Goal: Task Accomplishment & Management: Manage account settings

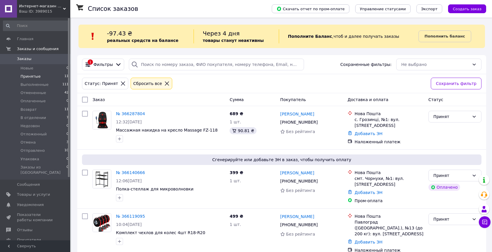
click at [34, 79] on li "Принятые 11" at bounding box center [36, 76] width 72 height 8
click at [25, 189] on link "Товары и услуги" at bounding box center [36, 194] width 72 height 10
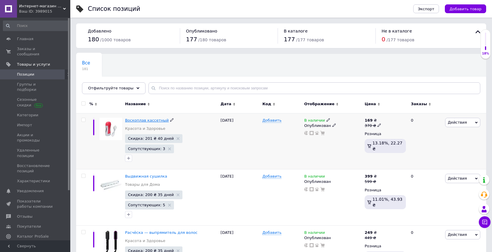
click at [142, 120] on span "Воскоплав кассетный" at bounding box center [147, 120] width 44 height 4
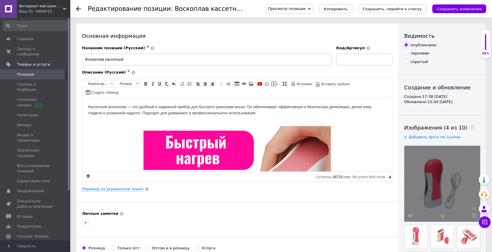
click at [430, 171] on div at bounding box center [441, 183] width 75 height 75
click at [442, 173] on div at bounding box center [441, 183] width 75 height 75
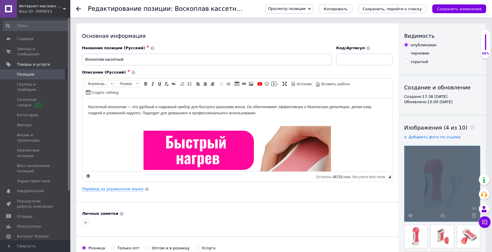
click at [442, 173] on div at bounding box center [441, 183] width 75 height 75
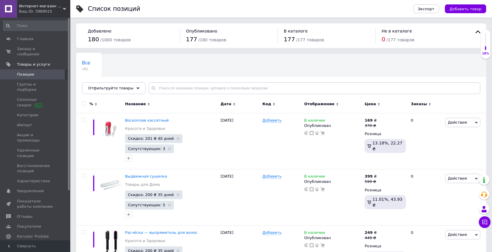
click at [49, 13] on div "Ваш ID: 3989015" at bounding box center [44, 11] width 51 height 5
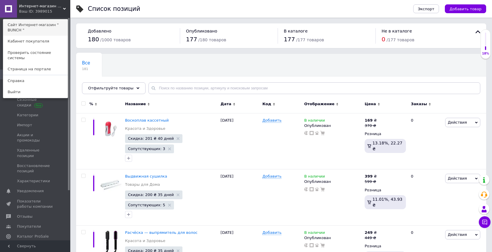
click at [48, 26] on link "Сайт Интернет-магазин " BUNCH "" at bounding box center [35, 27] width 64 height 16
